Goal: Entertainment & Leisure: Consume media (video, audio)

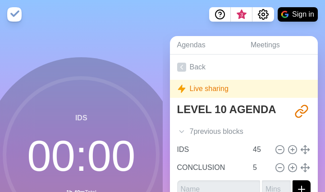
click at [5, 187] on icon at bounding box center [81, 154] width 180 height 180
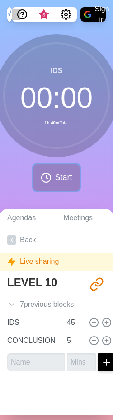
click at [72, 174] on span "Start" at bounding box center [63, 177] width 17 height 12
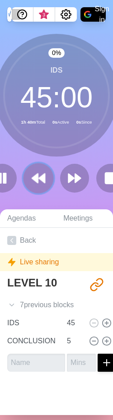
click at [38, 168] on button at bounding box center [38, 178] width 30 height 30
click at [38, 170] on icon at bounding box center [38, 177] width 15 height 15
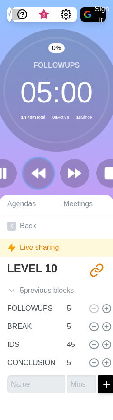
click at [38, 168] on icon at bounding box center [38, 173] width 15 height 15
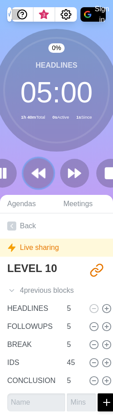
click at [38, 168] on icon at bounding box center [38, 173] width 15 height 15
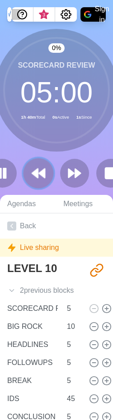
click at [38, 168] on icon at bounding box center [38, 173] width 15 height 15
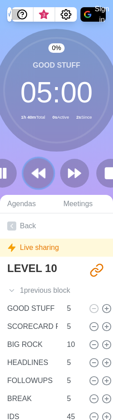
click at [38, 168] on icon at bounding box center [38, 173] width 15 height 15
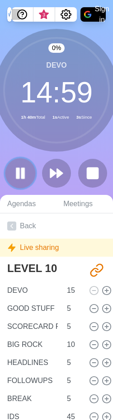
click at [20, 172] on icon at bounding box center [20, 173] width 15 height 15
click at [17, 162] on button at bounding box center [20, 173] width 30 height 30
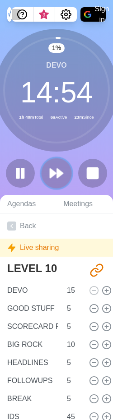
click at [60, 170] on icon at bounding box center [56, 173] width 15 height 15
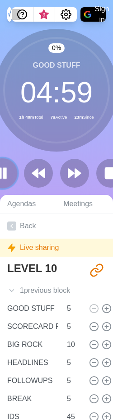
click at [5, 180] on icon at bounding box center [2, 173] width 15 height 15
click at [7, 166] on icon at bounding box center [2, 173] width 15 height 15
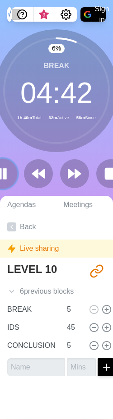
click at [7, 170] on icon at bounding box center [2, 173] width 15 height 15
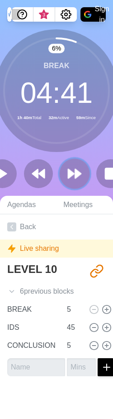
click at [76, 168] on icon at bounding box center [74, 173] width 15 height 15
